Goal: Check status: Check status

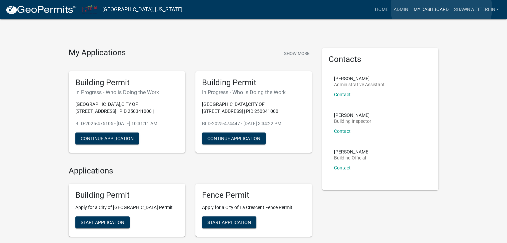
click at [441, 8] on link "My Dashboard" at bounding box center [431, 9] width 40 height 13
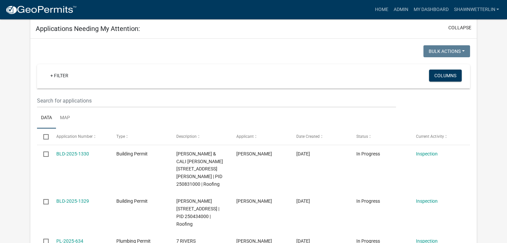
scroll to position [100, 0]
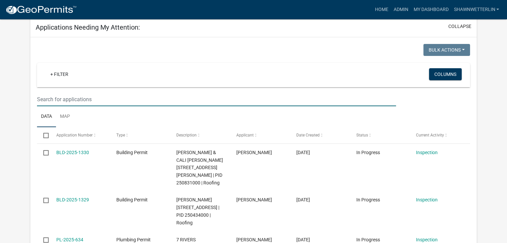
click at [44, 98] on input "text" at bounding box center [216, 100] width 359 height 14
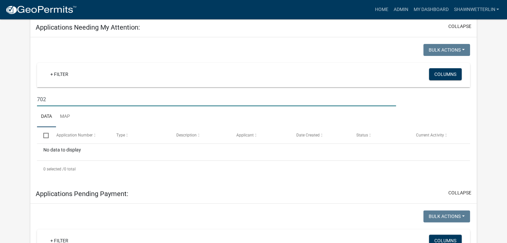
type input "702"
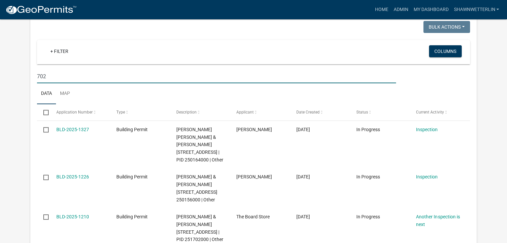
scroll to position [133, 0]
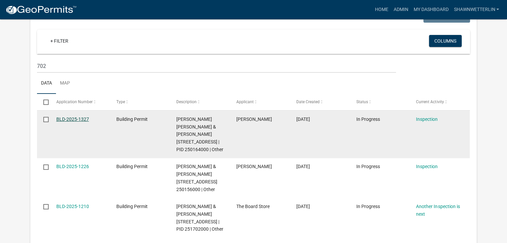
click at [69, 119] on link "BLD-2025-1327" at bounding box center [72, 119] width 33 height 5
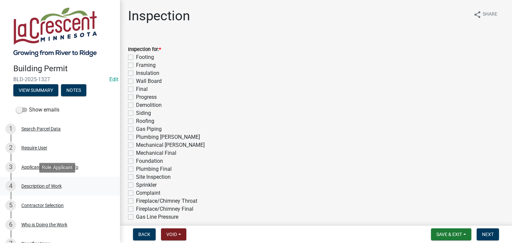
click at [32, 186] on div "Description of Work" at bounding box center [41, 186] width 40 height 5
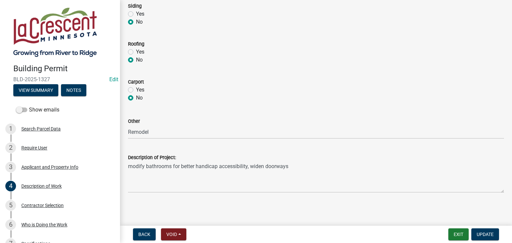
scroll to position [334, 0]
